Goal: Task Accomplishment & Management: Manage account settings

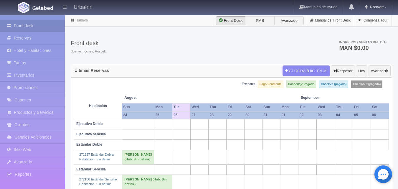
scroll to position [22, 0]
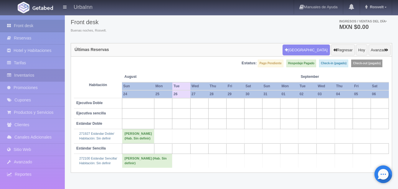
click at [35, 77] on link "Inventarios" at bounding box center [32, 75] width 65 height 12
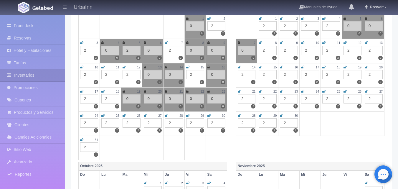
scroll to position [108, 0]
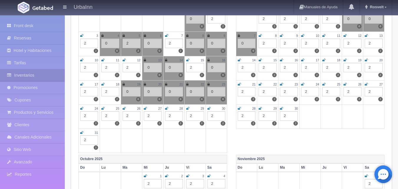
drag, startPoint x: 101, startPoint y: 107, endPoint x: 109, endPoint y: 116, distance: 11.7
click at [102, 107] on icon at bounding box center [102, 109] width 3 height 4
click at [110, 116] on div "2" at bounding box center [110, 115] width 18 height 9
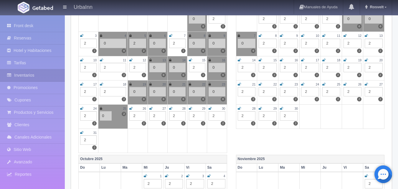
type input "0"
click at [104, 145] on td at bounding box center [112, 140] width 29 height 24
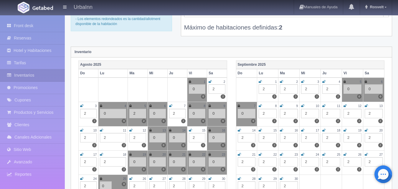
scroll to position [0, 0]
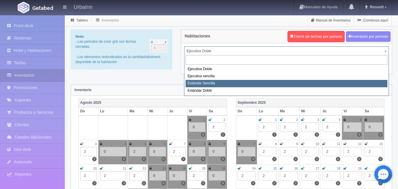
select select "1739"
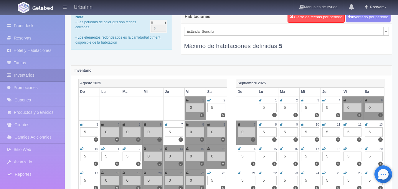
scroll to position [39, 0]
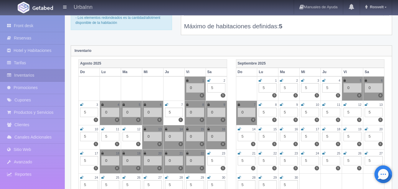
click at [124, 178] on icon at bounding box center [124, 178] width 3 height 4
click at [104, 177] on icon at bounding box center [102, 178] width 3 height 4
click at [113, 182] on div "5" at bounding box center [110, 184] width 18 height 9
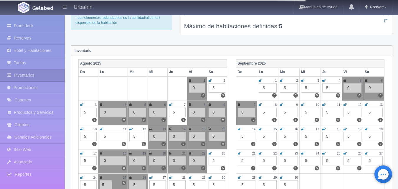
scroll to position [40, 0]
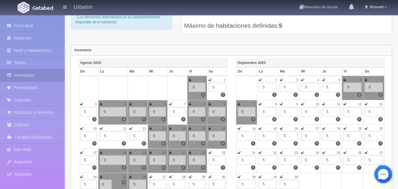
type input "0"
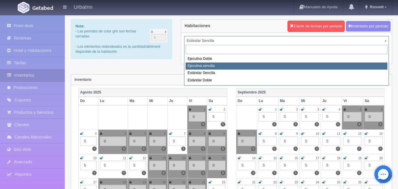
select select "1738"
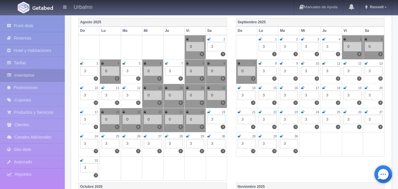
scroll to position [98, 0]
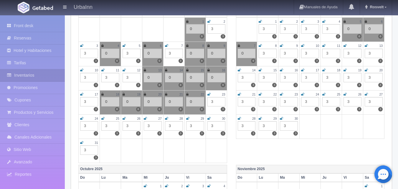
click at [106, 118] on div "25" at bounding box center [110, 118] width 18 height 5
drag, startPoint x: 104, startPoint y: 118, endPoint x: 114, endPoint y: 131, distance: 15.7
click at [104, 119] on icon at bounding box center [102, 119] width 3 height 4
click at [114, 131] on td "25 3 3" at bounding box center [110, 126] width 21 height 24
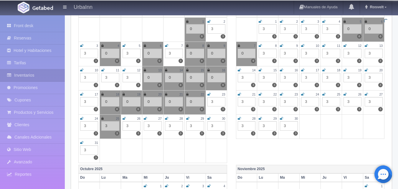
click at [110, 126] on div "3" at bounding box center [110, 125] width 18 height 9
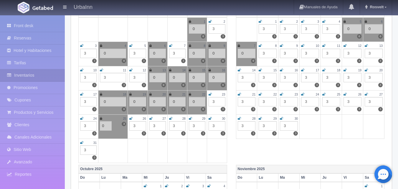
type input "0"
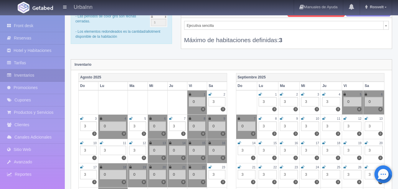
scroll to position [20, 0]
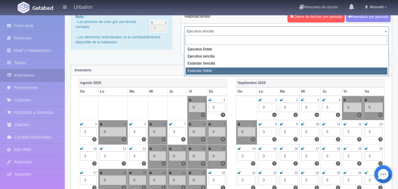
select select "1740"
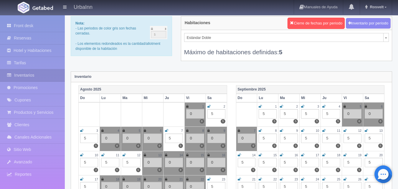
scroll to position [39, 0]
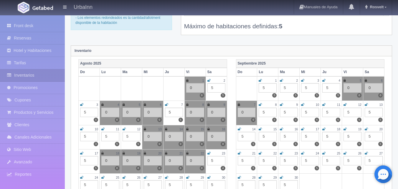
click at [104, 176] on icon at bounding box center [102, 178] width 3 height 4
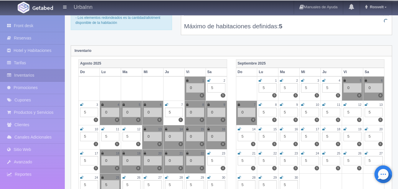
click at [109, 185] on div "5" at bounding box center [110, 184] width 18 height 9
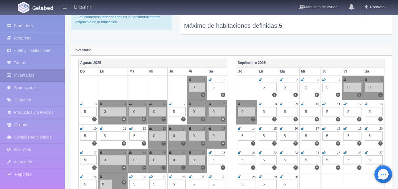
type input "0"
click at [234, 159] on div "Septiembre 2025 Do Lu Ma Mi Ju Vi Sa 1 5 5 2 5 5 3 5 5 4 5 5 5 0 0 6 0 0 7 0 0 …" at bounding box center [311, 129] width 158 height 140
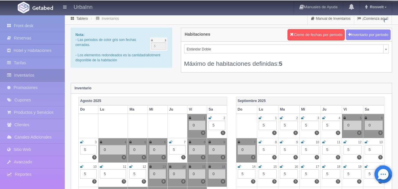
scroll to position [1, 0]
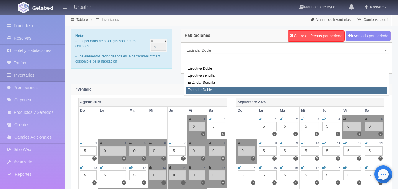
drag, startPoint x: 387, startPoint y: 52, endPoint x: 378, endPoint y: 52, distance: 8.5
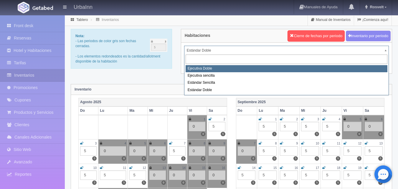
select select "1732"
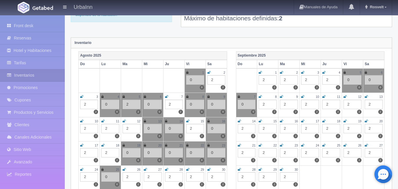
scroll to position [49, 0]
